Goal: Task Accomplishment & Management: Complete application form

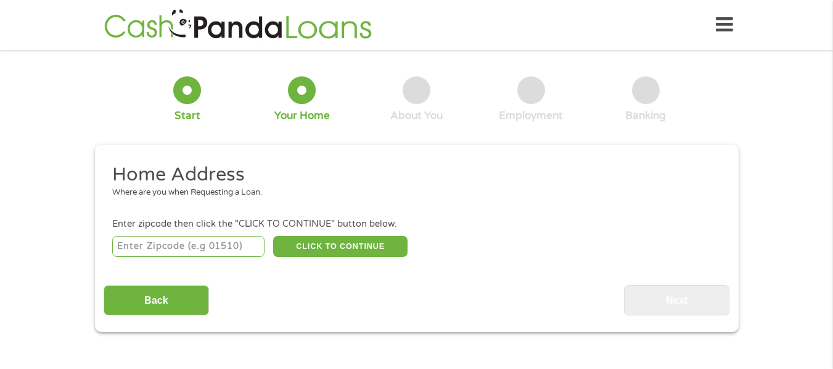
click at [218, 247] on input "number" at bounding box center [188, 246] width 152 height 21
type input "75778"
select select "[US_STATE]"
click at [309, 243] on button "CLICK TO CONTINUE" at bounding box center [340, 246] width 134 height 21
type input "75778"
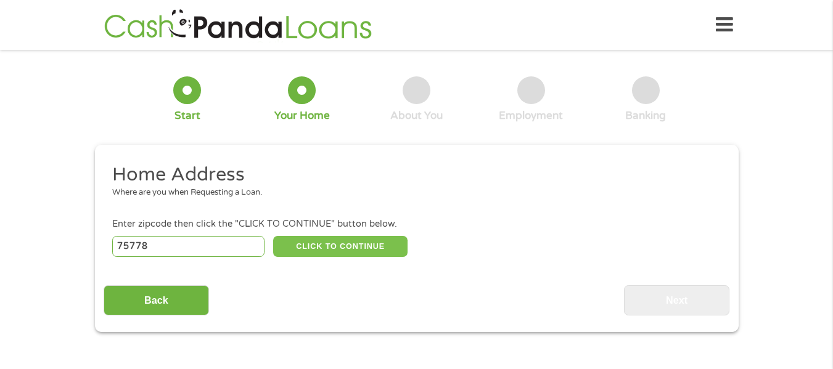
type input "[PERSON_NAME]"
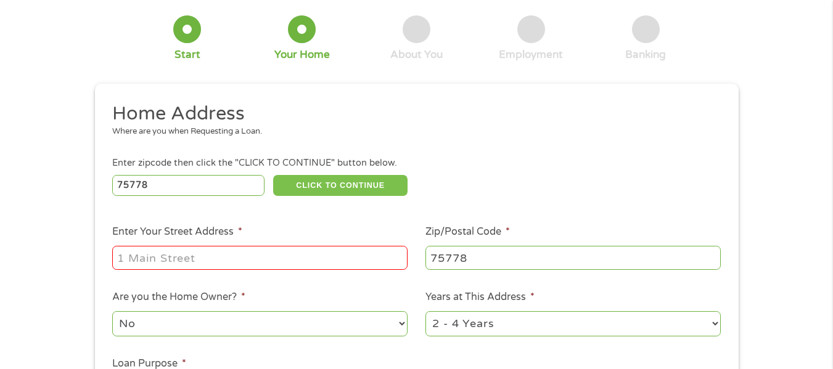
scroll to position [62, 0]
click at [187, 247] on input "Enter Your Street Address *" at bounding box center [259, 256] width 295 height 23
type input "6233 CR 3710"
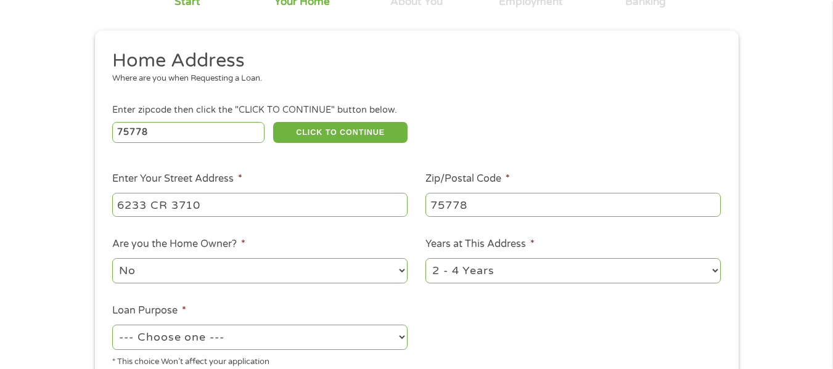
scroll to position [185, 0]
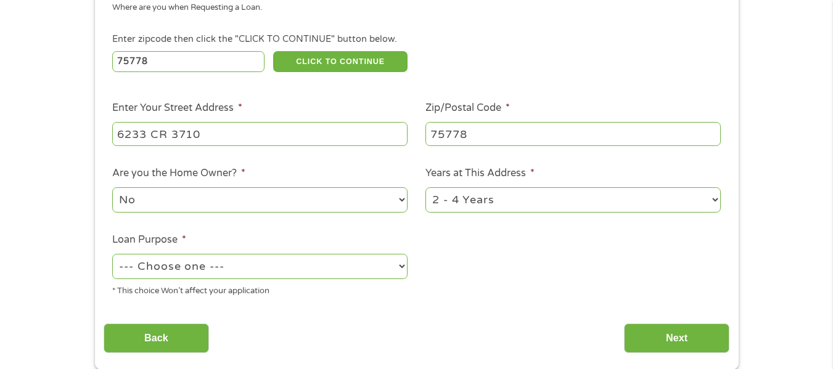
click at [209, 195] on select "No Yes" at bounding box center [259, 199] width 295 height 25
select select "yes"
click at [112, 187] on select "No Yes" at bounding box center [259, 199] width 295 height 25
click at [221, 272] on select "--- Choose one --- Pay Bills Debt Consolidation Home Improvement Major Purchase…" at bounding box center [259, 266] width 295 height 25
select select "other"
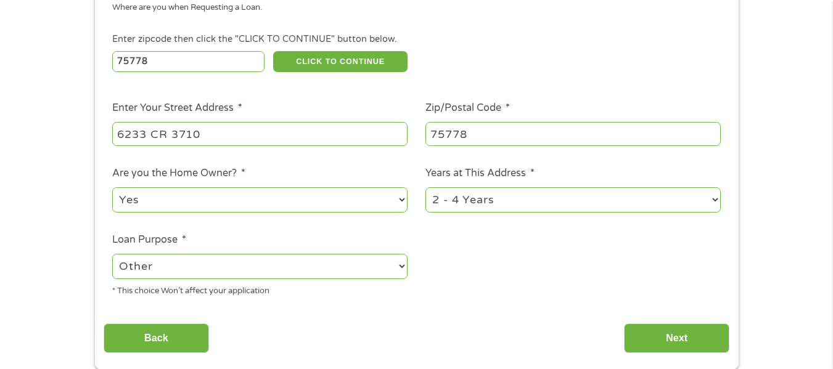
click at [112, 254] on select "--- Choose one --- Pay Bills Debt Consolidation Home Improvement Major Purchase…" at bounding box center [259, 266] width 295 height 25
click at [487, 189] on select "1 Year or less 1 - 2 Years 2 - 4 Years Over 4 Years" at bounding box center [572, 199] width 295 height 25
select select "60months"
click at [425, 187] on select "1 Year or less 1 - 2 Years 2 - 4 Years Over 4 Years" at bounding box center [572, 199] width 295 height 25
click at [664, 332] on input "Next" at bounding box center [676, 339] width 105 height 30
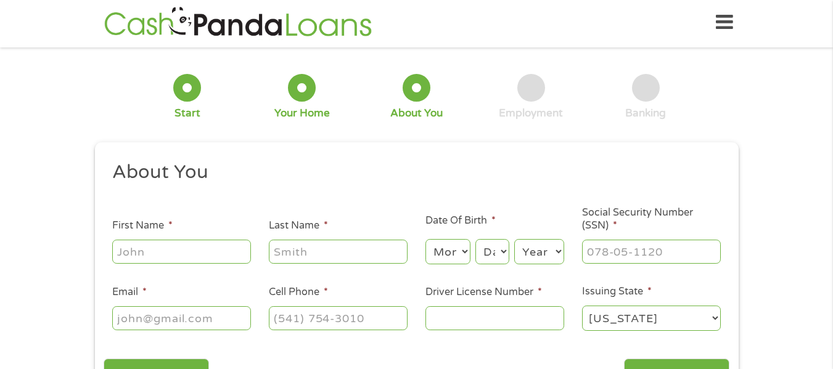
scroll to position [0, 0]
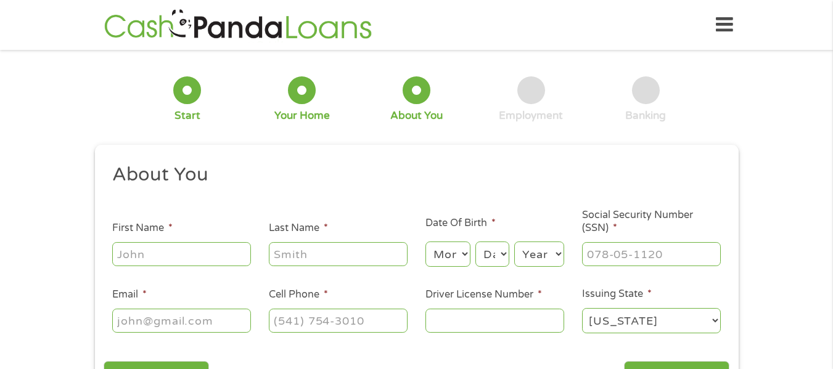
drag, startPoint x: 215, startPoint y: 240, endPoint x: 213, endPoint y: 252, distance: 12.6
click at [215, 240] on div at bounding box center [181, 254] width 139 height 28
click at [213, 252] on input "First Name *" at bounding box center [181, 253] width 139 height 23
type input "Keylan"
type input "Hunter"
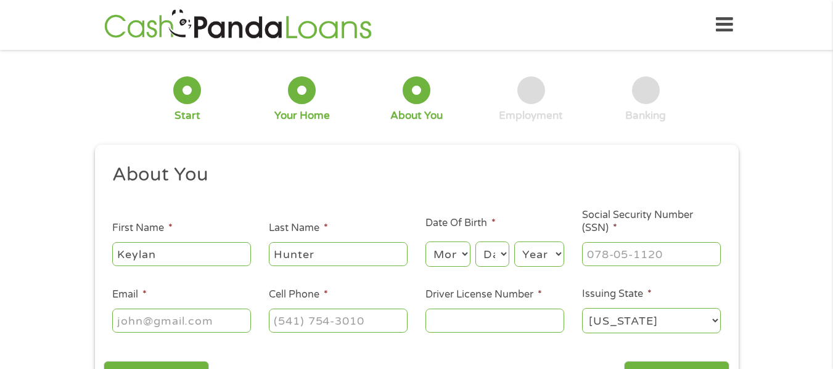
type input "[EMAIL_ADDRESS][DOMAIN_NAME]"
type input "[PHONE_NUMBER]"
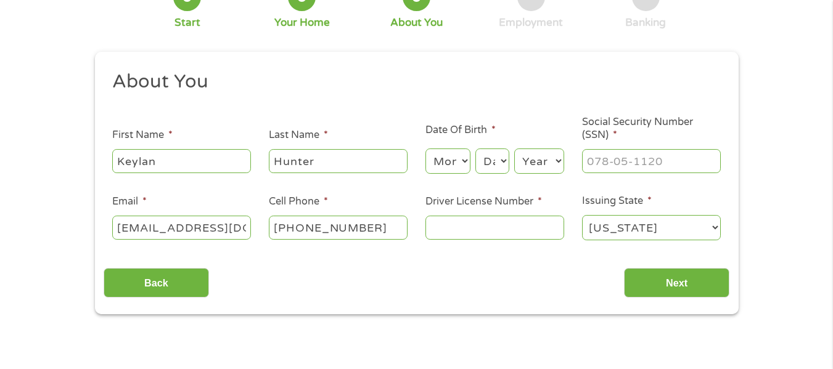
scroll to position [123, 0]
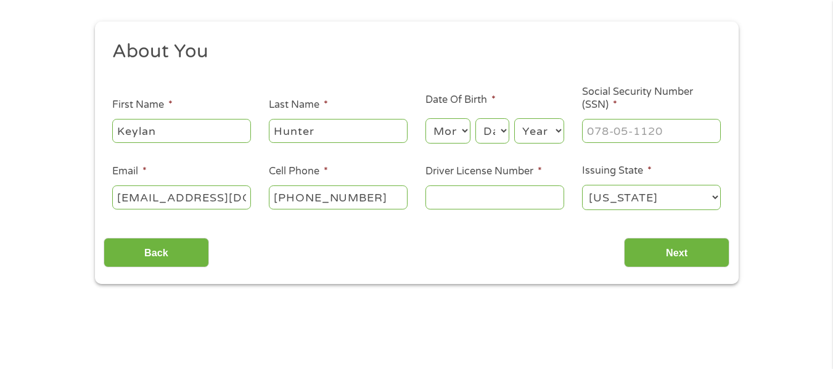
click at [504, 197] on input "Driver License Number *" at bounding box center [494, 197] width 139 height 23
type input "24836905"
click at [685, 249] on input "Next" at bounding box center [676, 253] width 105 height 30
type input "___-__-____"
click at [663, 137] on input "___-__-____" at bounding box center [651, 130] width 139 height 23
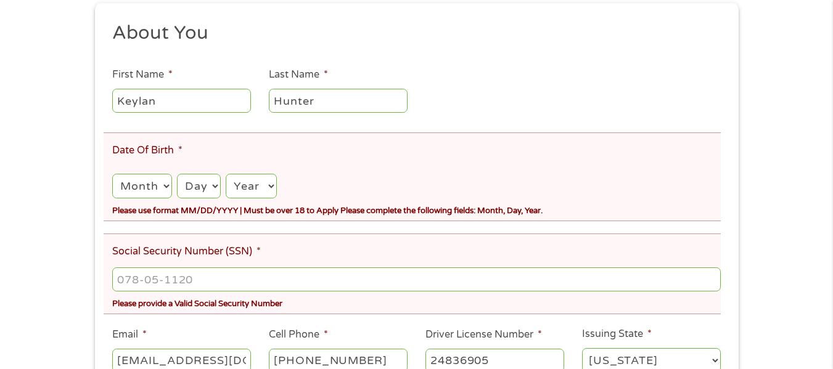
scroll to position [247, 0]
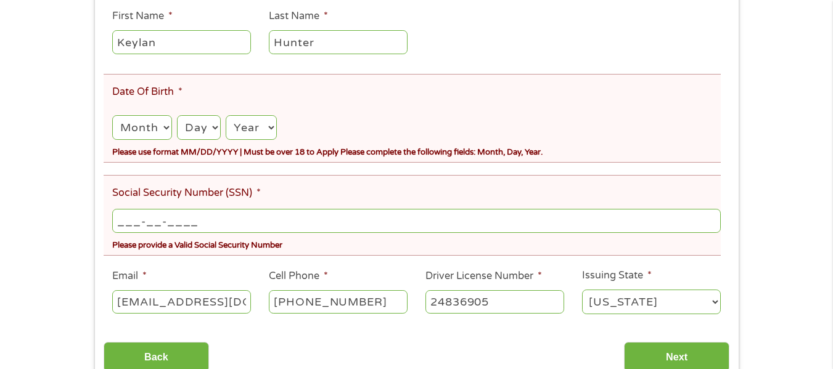
click at [294, 216] on input "___-__-____" at bounding box center [416, 220] width 608 height 23
type input "643-24-7367"
click at [171, 131] on select "Month 1 2 3 4 5 6 7 8 9 10 11 12" at bounding box center [141, 127] width 59 height 25
select select "9"
click at [112, 115] on select "Month 1 2 3 4 5 6 7 8 9 10 11 12" at bounding box center [141, 127] width 59 height 25
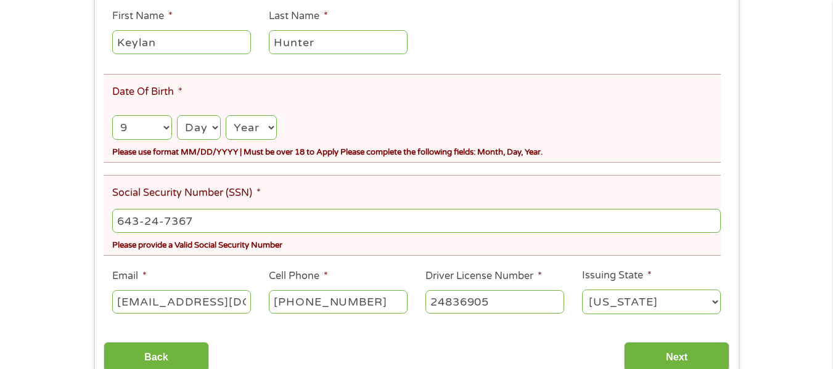
click at [203, 121] on select "Day 1 2 3 4 5 6 7 8 9 10 11 12 13 14 15 16 17 18 19 20 21 22 23 24 25 26 27 28 …" at bounding box center [199, 127] width 44 height 25
select select "23"
click at [177, 115] on select "Day 1 2 3 4 5 6 7 8 9 10 11 12 13 14 15 16 17 18 19 20 21 22 23 24 25 26 27 28 …" at bounding box center [199, 127] width 44 height 25
click at [240, 128] on select "Year [DATE] 2006 2005 2004 2003 2002 2001 2000 1999 1998 1997 1996 1995 1994 19…" at bounding box center [251, 127] width 51 height 25
select select "1991"
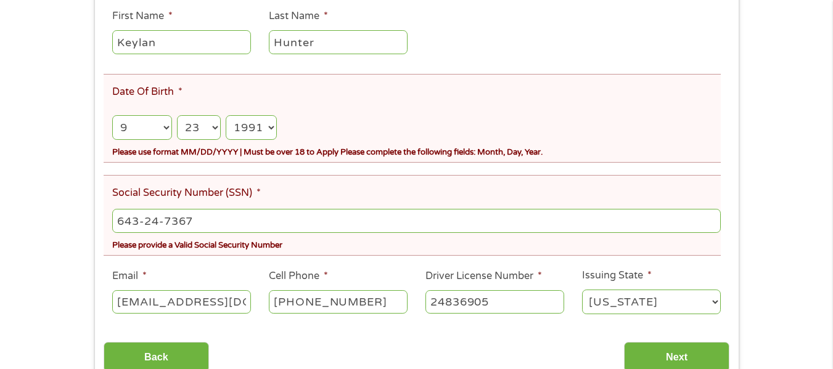
click at [226, 115] on select "Year [DATE] 2006 2005 2004 2003 2002 2001 2000 1999 1998 1997 1996 1995 1994 19…" at bounding box center [251, 127] width 51 height 25
drag, startPoint x: 0, startPoint y: 207, endPoint x: 0, endPoint y: 200, distance: 7.4
click at [0, 202] on div "There was a problem with your submission. Please review the fields below. 1 Sta…" at bounding box center [416, 100] width 833 height 576
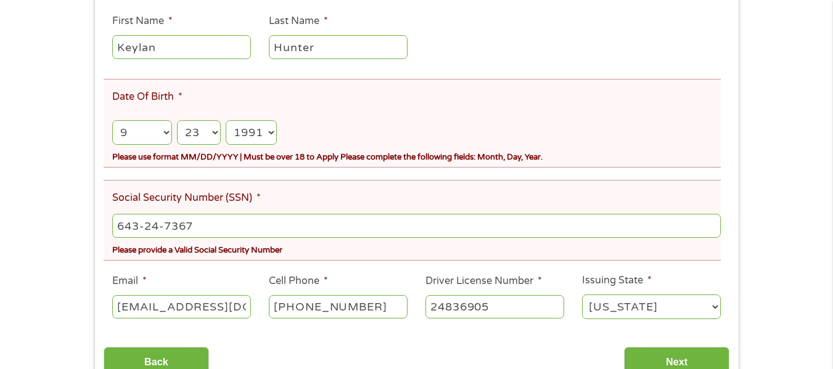
scroll to position [308, 0]
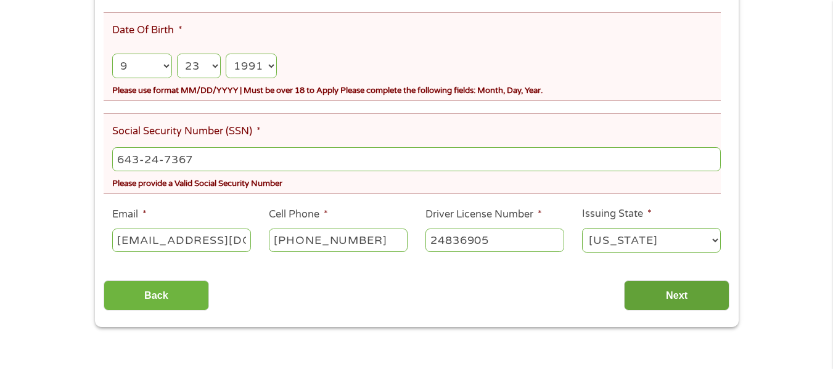
click at [714, 304] on input "Next" at bounding box center [676, 295] width 105 height 30
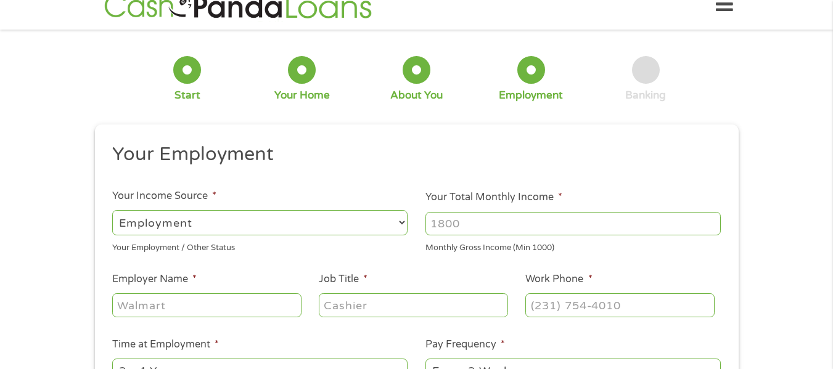
scroll to position [0, 0]
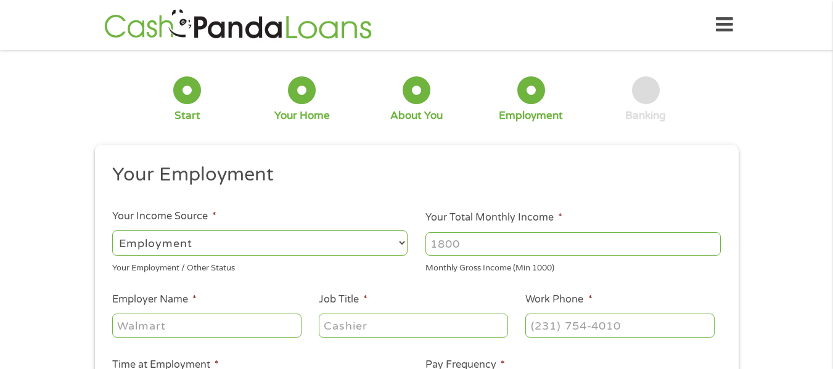
click at [526, 251] on input "Your Total Monthly Income *" at bounding box center [572, 243] width 295 height 23
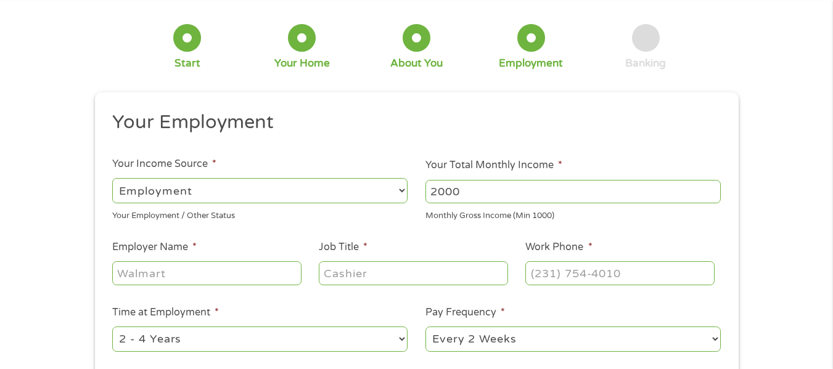
scroll to position [123, 0]
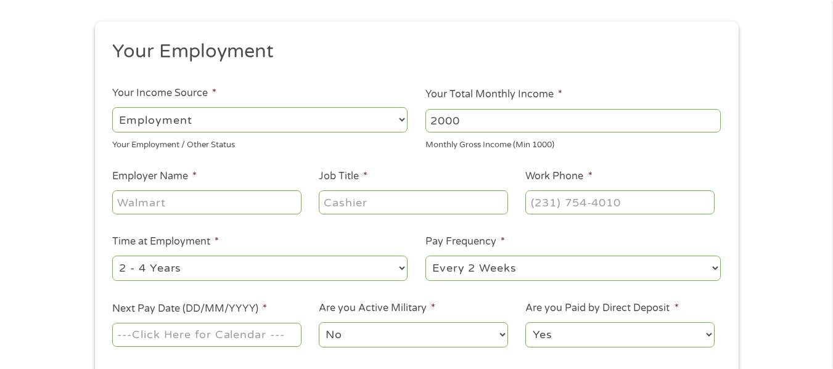
type input "2000"
click at [227, 210] on input "Employer Name *" at bounding box center [206, 201] width 189 height 23
type input "Brookshires"
click at [341, 194] on input "Job Title *" at bounding box center [413, 201] width 189 height 23
type input "assistant manager"
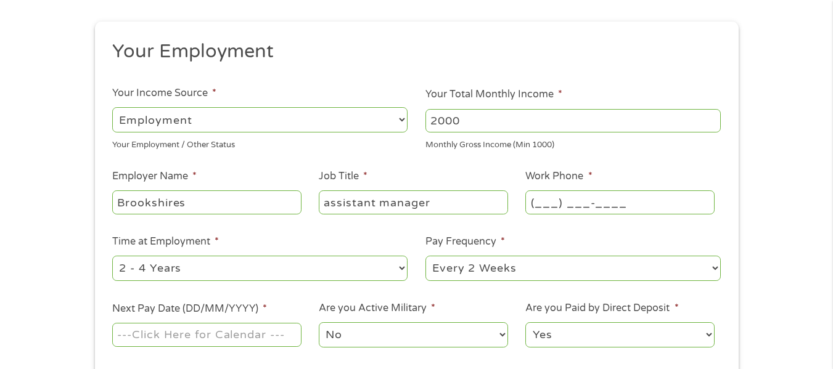
click at [551, 200] on input "(___) ___-____" at bounding box center [619, 201] width 189 height 23
type input "[PHONE_NUMBER]"
drag, startPoint x: 229, startPoint y: 271, endPoint x: 230, endPoint y: 264, distance: 6.8
click at [229, 271] on select "--- Choose one --- 1 Year or less 1 - 2 Years 2 - 4 Years Over 4 Years" at bounding box center [259, 268] width 295 height 25
select select "12months"
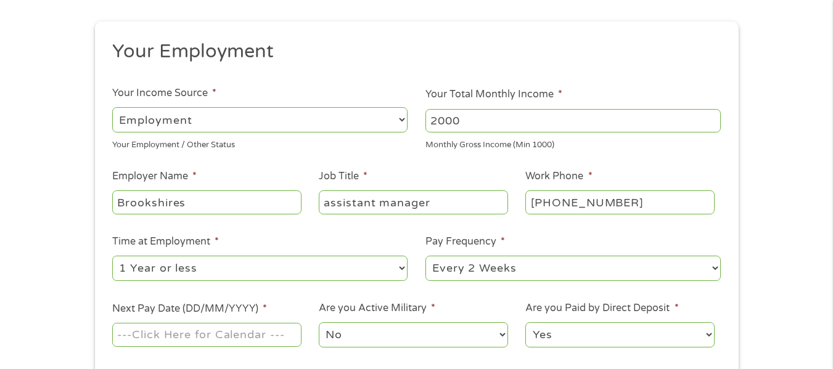
click at [112, 256] on select "--- Choose one --- 1 Year or less 1 - 2 Years 2 - 4 Years Over 4 Years" at bounding box center [259, 268] width 295 height 25
click at [494, 269] on select "--- Choose one --- Every 2 Weeks Every Week Monthly Semi-Monthly" at bounding box center [572, 268] width 295 height 25
select select "weekly"
click at [425, 256] on select "--- Choose one --- Every 2 Weeks Every Week Monthly Semi-Monthly" at bounding box center [572, 268] width 295 height 25
click at [97, 295] on div "This field is hidden when viewing the form gclid CjwKCAjwisnGBhAXEiwA0zEOR7ZeYj…" at bounding box center [417, 222] width 644 height 400
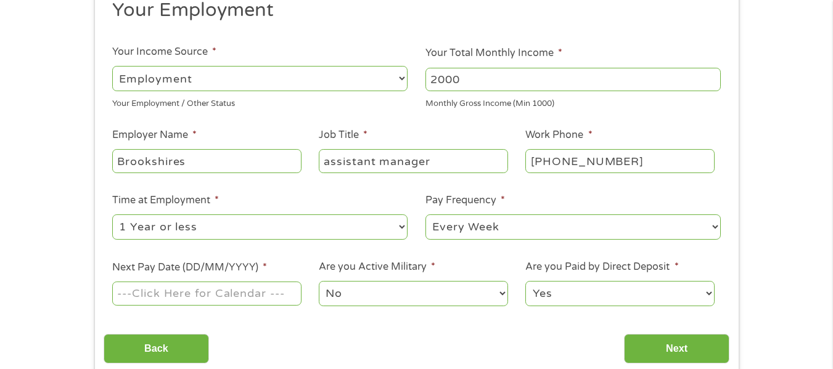
scroll to position [185, 0]
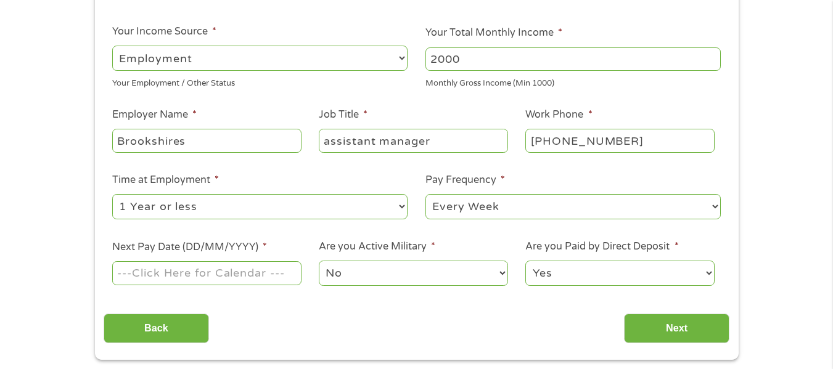
click at [181, 280] on input "Next Pay Date (DD/MM/YYYY) *" at bounding box center [206, 272] width 189 height 23
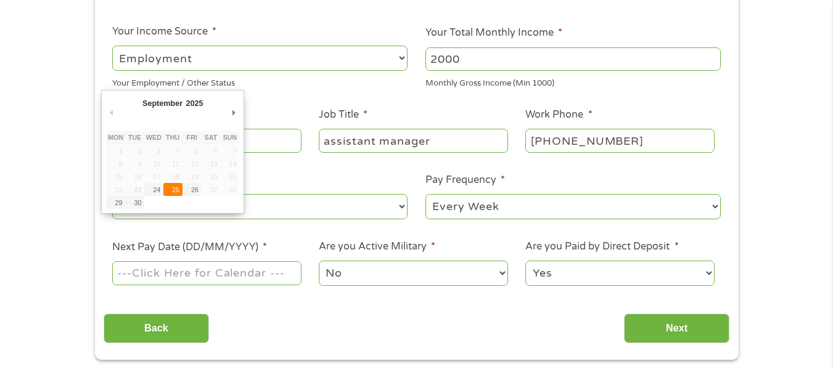
type input "[DATE]"
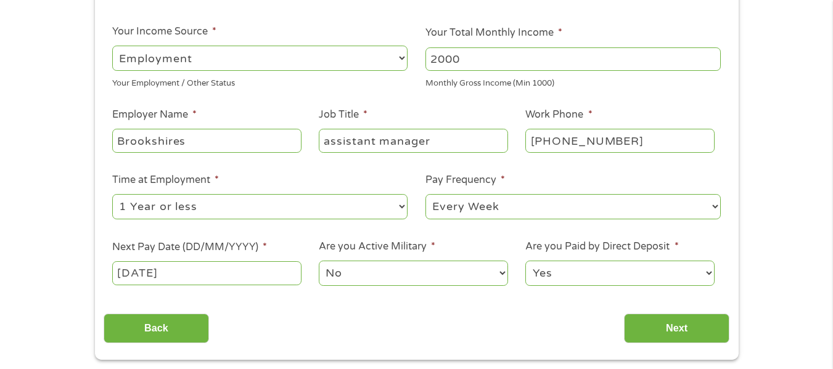
click at [368, 273] on select "No Yes" at bounding box center [413, 273] width 189 height 25
click at [284, 324] on div "Back Next" at bounding box center [417, 324] width 626 height 39
click at [657, 327] on input "Next" at bounding box center [676, 329] width 105 height 30
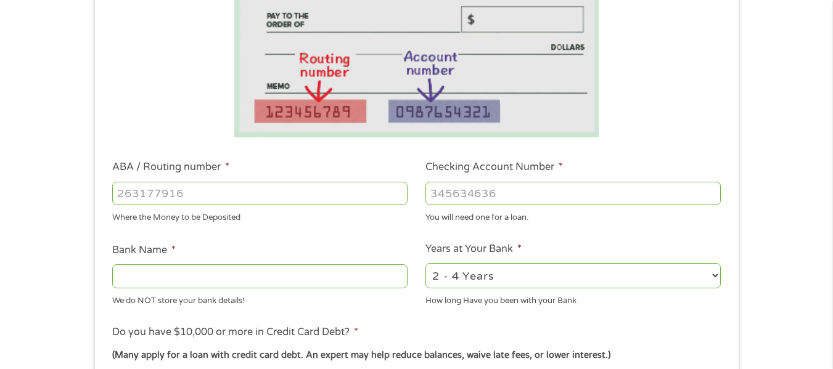
scroll to position [247, 0]
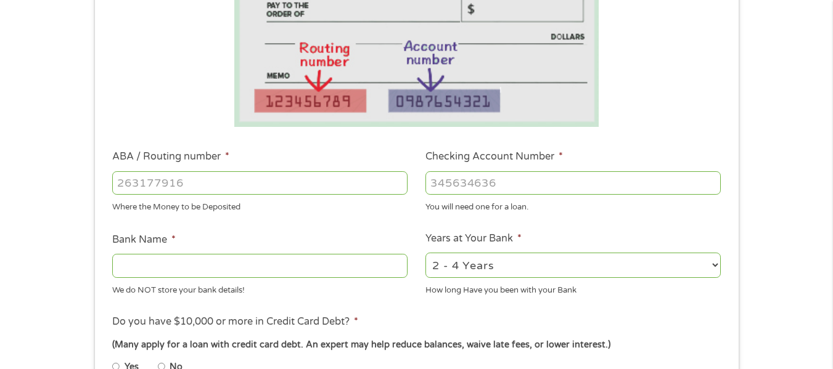
click at [169, 180] on input "ABA / Routing number *" at bounding box center [259, 182] width 295 height 23
click at [354, 178] on input "ABA / Routing number *" at bounding box center [259, 182] width 295 height 23
type input "113122655"
type input "PROSPERITY BANK"
type input "113122655"
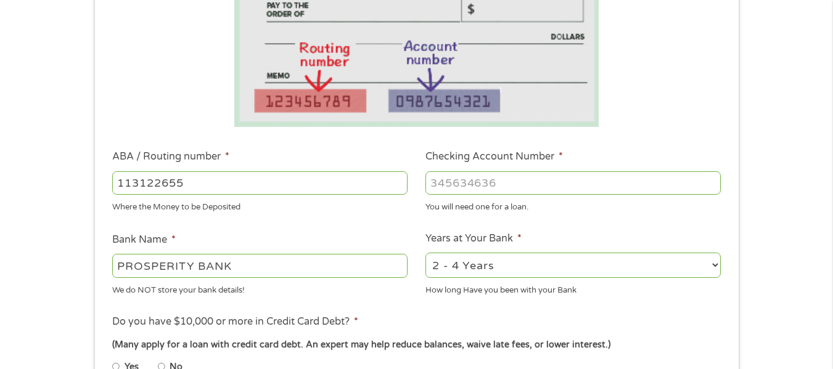
click at [573, 160] on li "Checking Account Number * You will need one for a loan." at bounding box center [573, 181] width 313 height 64
drag, startPoint x: 584, startPoint y: 190, endPoint x: 574, endPoint y: 187, distance: 9.7
click at [584, 189] on input "Checking Account Number *" at bounding box center [572, 182] width 295 height 23
type input "3419290"
click at [458, 255] on select "2 - 4 Years 6 - 12 Months 1 - 2 Years Over 4 Years" at bounding box center [572, 265] width 295 height 25
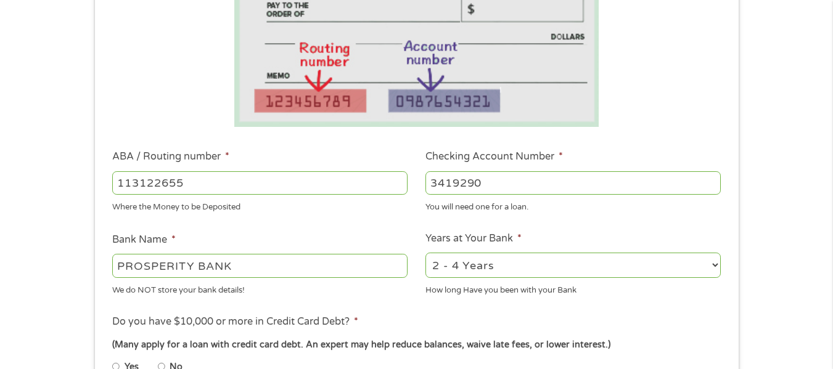
select select "60months"
click at [425, 253] on select "2 - 4 Years 6 - 12 Months 1 - 2 Years Over 4 Years" at bounding box center [572, 265] width 295 height 25
click at [0, 306] on div "1 Start 2 Your Home 3 About You 4 Employment 5 Banking 6 This field is hidden w…" at bounding box center [416, 203] width 833 height 782
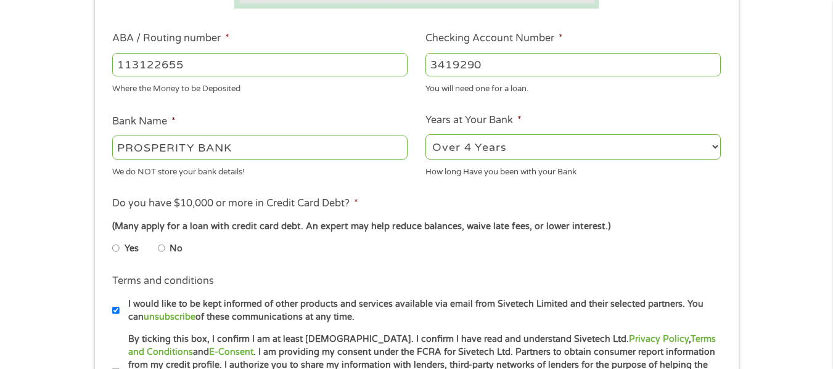
scroll to position [370, 0]
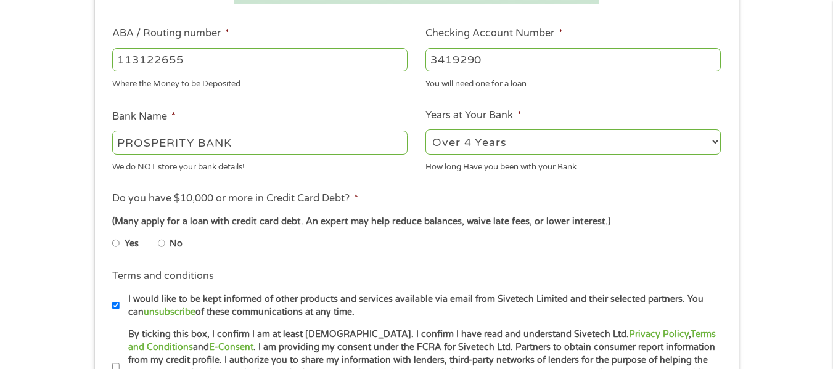
click at [158, 244] on input "No" at bounding box center [161, 244] width 7 height 20
radio input "true"
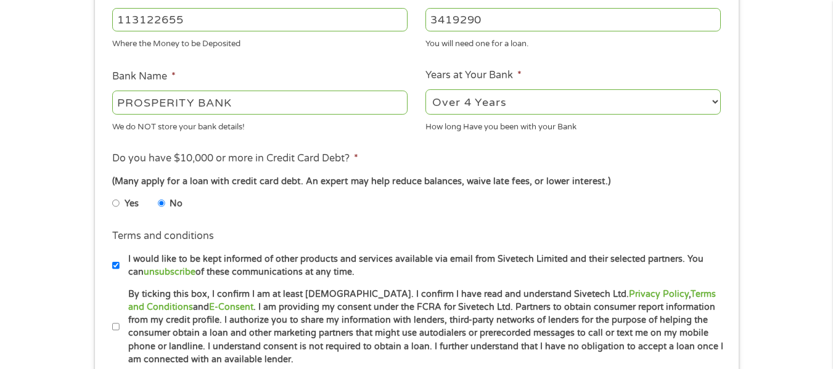
scroll to position [431, 0]
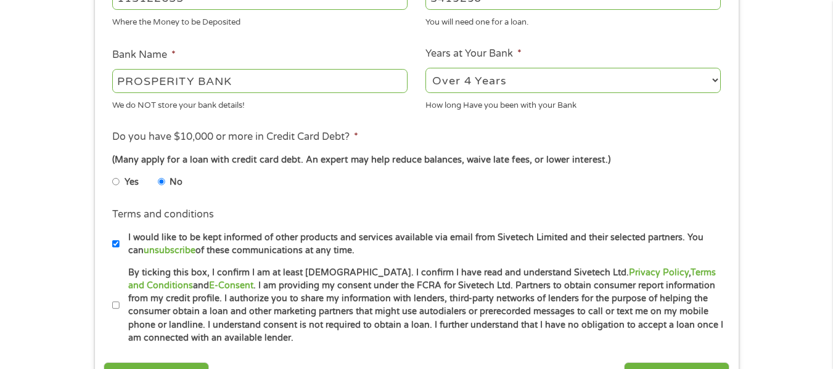
click at [120, 245] on label "I would like to be kept informed of other products and services available via e…" at bounding box center [422, 244] width 605 height 27
click at [120, 245] on input "I would like to be kept informed of other products and services available via e…" at bounding box center [115, 244] width 7 height 20
checkbox input "false"
click at [120, 300] on label "By ticking this box, I confirm I am at least [DEMOGRAPHIC_DATA]. I confirm I ha…" at bounding box center [422, 305] width 605 height 79
click at [120, 300] on input "By ticking this box, I confirm I am at least [DEMOGRAPHIC_DATA]. I confirm I ha…" at bounding box center [115, 306] width 7 height 20
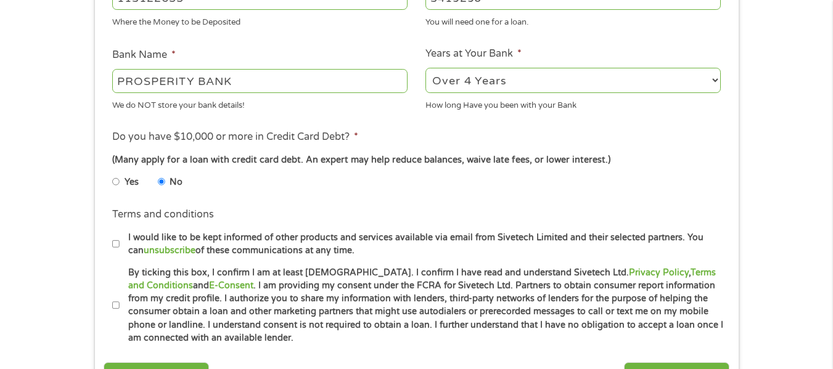
checkbox input "true"
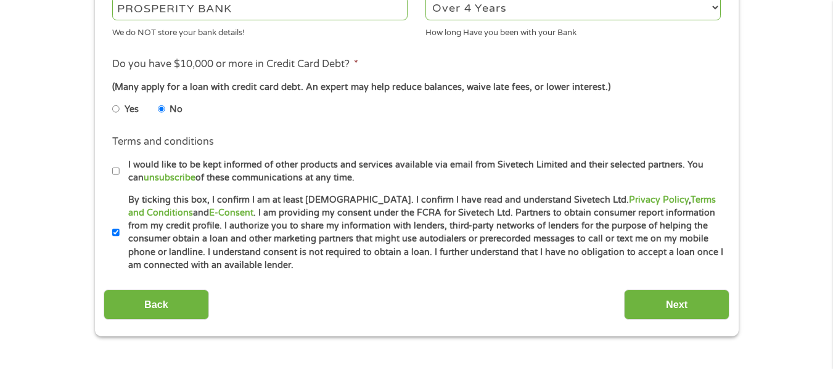
scroll to position [616, 0]
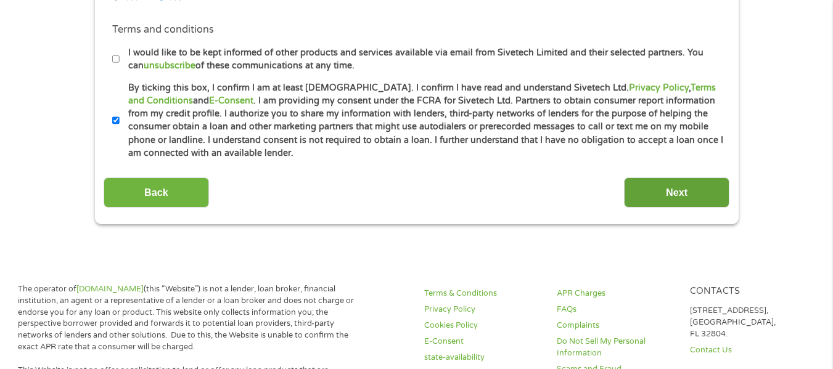
click at [673, 194] on input "Next" at bounding box center [676, 193] width 105 height 30
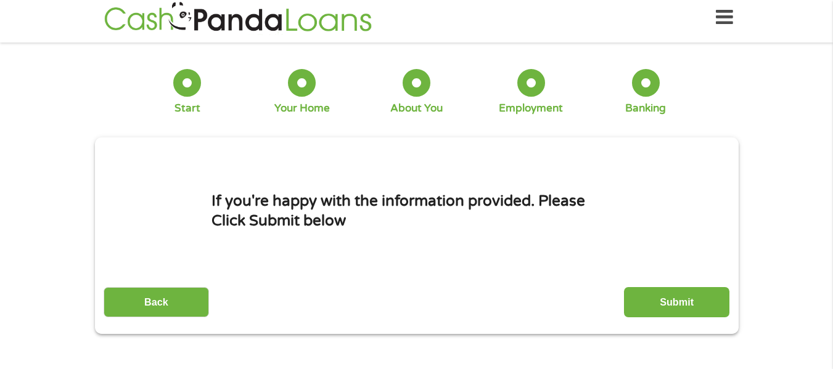
scroll to position [0, 0]
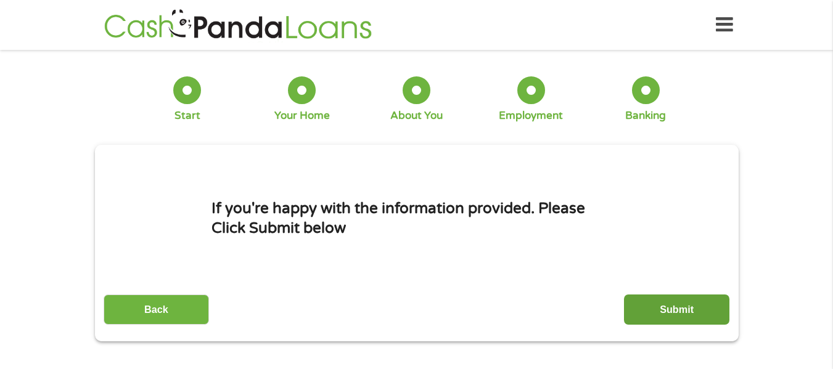
click at [685, 309] on input "Submit" at bounding box center [676, 310] width 105 height 30
